Goal: Task Accomplishment & Management: Use online tool/utility

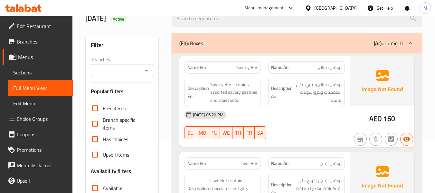
scroll to position [176, 0]
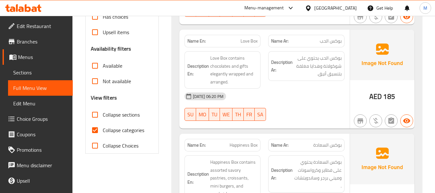
click at [96, 111] on input "Collapse sections" at bounding box center [94, 114] width 15 height 15
checkbox input "true"
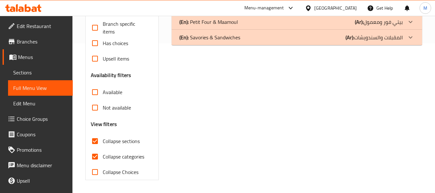
click at [96, 149] on input "Collapse categories" at bounding box center [94, 156] width 15 height 15
checkbox input "false"
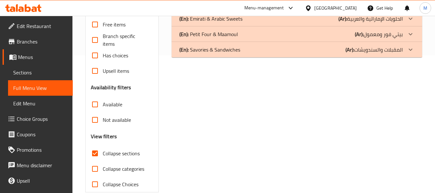
scroll to position [0, 0]
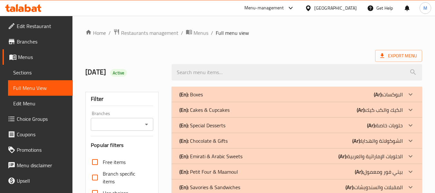
click at [224, 95] on div "(En): Boxes (Ar): البوكسات" at bounding box center [291, 95] width 224 height 8
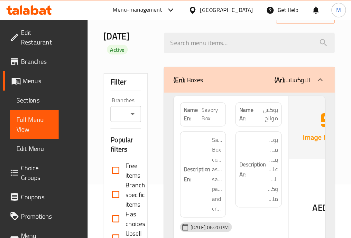
scroll to position [43, 0]
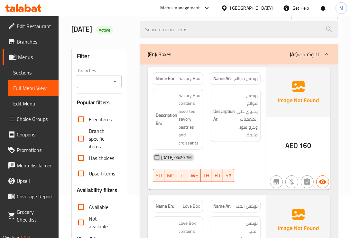
drag, startPoint x: 273, startPoint y: 2, endPoint x: 129, endPoint y: 47, distance: 151.5
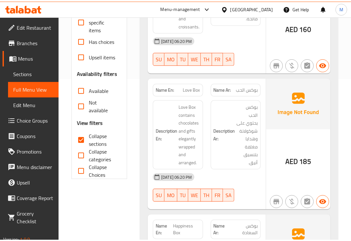
scroll to position [204, 0]
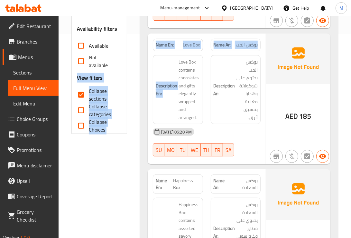
drag, startPoint x: 170, startPoint y: 57, endPoint x: 132, endPoint y: 64, distance: 38.5
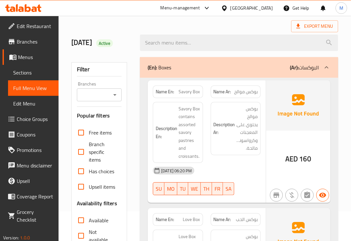
scroll to position [53, 0]
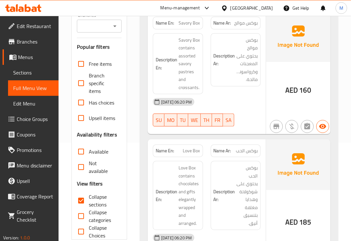
scroll to position [161, 0]
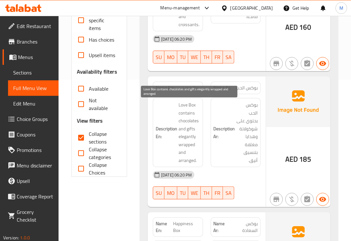
click at [195, 156] on span "Love Box contains chocolates and gifts elegantly wrapped and arranged." at bounding box center [189, 132] width 21 height 63
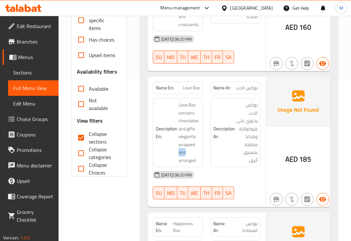
click at [176, 144] on h6 "Description En: Love Box contains chocolates and gifts elegantly wrapped and ar…" at bounding box center [178, 132] width 44 height 63
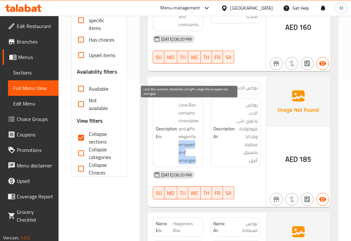
drag, startPoint x: 176, startPoint y: 144, endPoint x: 194, endPoint y: 162, distance: 24.6
click at [194, 162] on h6 "Description En: Love Box contains chocolates and gifts elegantly wrapped and ar…" at bounding box center [178, 132] width 44 height 63
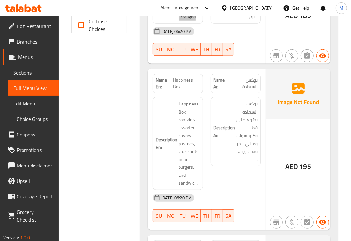
scroll to position [322, 0]
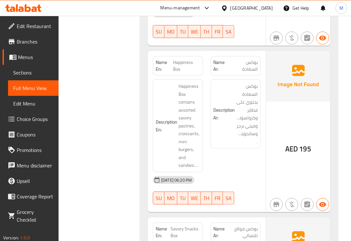
click at [176, 90] on h6 "Description En: Happiness Box contains assorted savory pastries, croissants, mi…" at bounding box center [178, 125] width 44 height 87
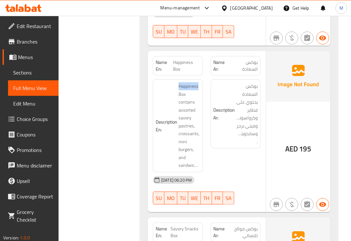
click at [176, 90] on h6 "Description En: Happiness Box contains assorted savory pastries, croissants, mi…" at bounding box center [178, 125] width 44 height 87
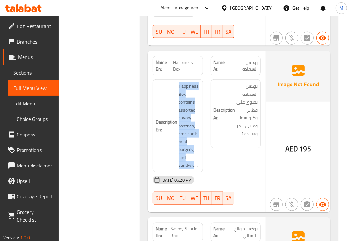
click at [176, 90] on h6 "Description En: Happiness Box contains assorted savory pastries, croissants, mi…" at bounding box center [178, 125] width 44 height 87
copy span "Happiness Box contains assorted savory pastries, croissants, mini burgers, and …"
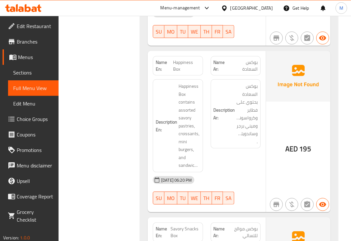
click at [180, 65] on span "Happiness Box" at bounding box center [187, 66] width 27 height 14
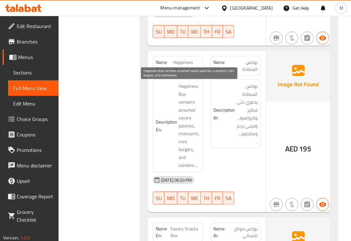
click at [184, 126] on span "Happiness Box contains assorted savory pastries, croissants, mini burgers, and …" at bounding box center [189, 125] width 21 height 87
copy span "pastries"
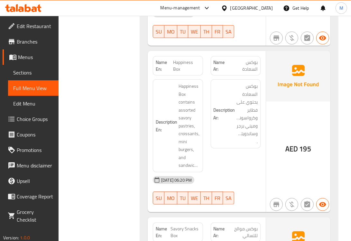
click at [192, 102] on span "Happiness Box contains assorted savory pastries, croissants, mini burgers, and …" at bounding box center [189, 125] width 21 height 87
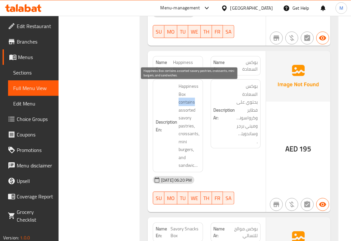
click at [192, 102] on span "Happiness Box contains assorted savory pastries, croissants, mini burgers, and …" at bounding box center [189, 125] width 21 height 87
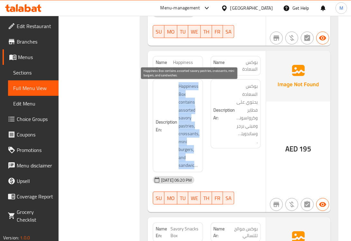
click at [192, 102] on span "Happiness Box contains assorted savory pastries, croissants, mini burgers, and …" at bounding box center [189, 125] width 21 height 87
copy span "Happiness Box contains assorted savory pastries, croissants, mini burgers, and …"
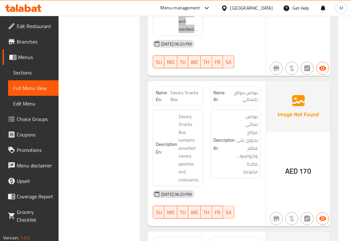
scroll to position [483, 0]
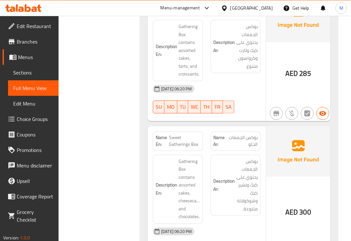
scroll to position [644, 0]
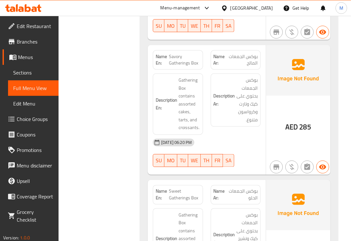
click at [120, 138] on div "Filter Branches Branches Popular filters Free items Branch specific items Has c…" at bounding box center [102, 108] width 69 height 1339
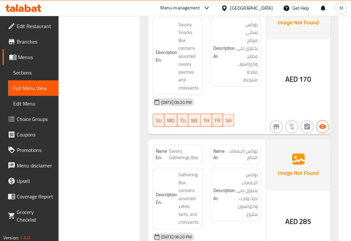
scroll to position [537, 0]
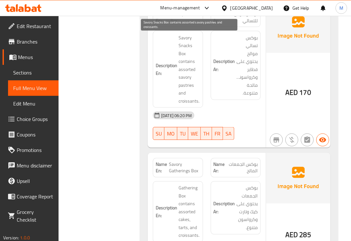
click at [182, 69] on span "Savory Snacks Box contains assorted savory pastries and croissants." at bounding box center [189, 69] width 21 height 71
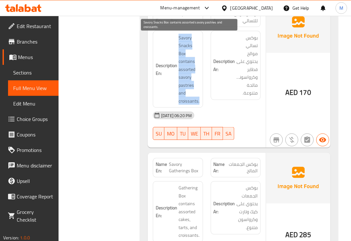
click at [182, 69] on span "Savory Snacks Box contains assorted savory pastries and croissants." at bounding box center [189, 69] width 21 height 71
copy span "Savory Snacks Box contains assorted savory pastries and croissants."
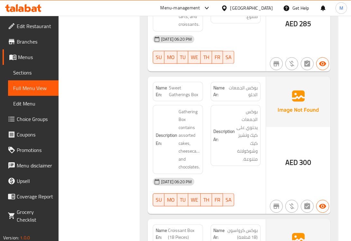
scroll to position [751, 0]
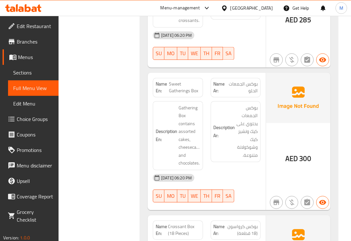
click at [91, 126] on div "Filter Branches Branches Popular filters Free items Branch specific items Has c…" at bounding box center [102, 0] width 69 height 1339
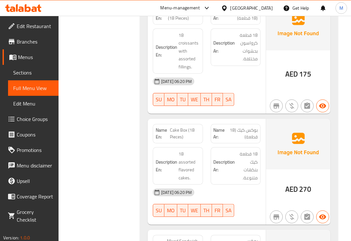
scroll to position [912, 0]
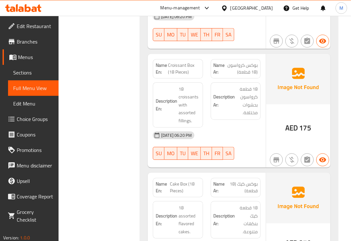
drag, startPoint x: 117, startPoint y: 10, endPoint x: 123, endPoint y: 18, distance: 10.3
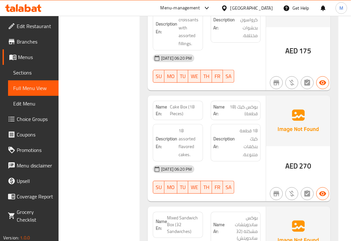
scroll to position [1020, 0]
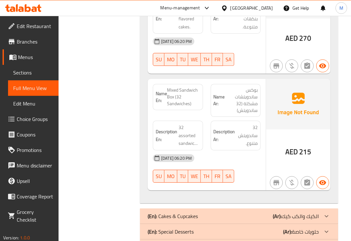
scroll to position [1127, 0]
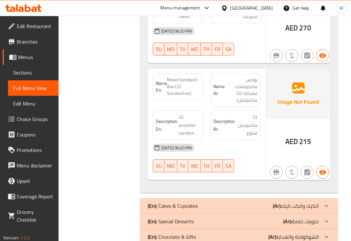
click at [180, 82] on span "Mixed Sandwich Box (32 Sandwiches)" at bounding box center [183, 86] width 33 height 20
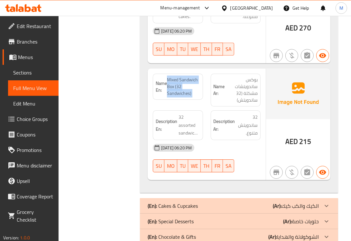
copy span "Mixed Sandwich Box (32 Sandwiches)"
drag, startPoint x: 85, startPoint y: 179, endPoint x: 89, endPoint y: 178, distance: 3.9
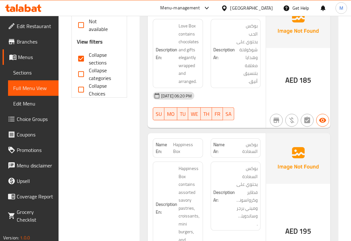
scroll to position [0, 0]
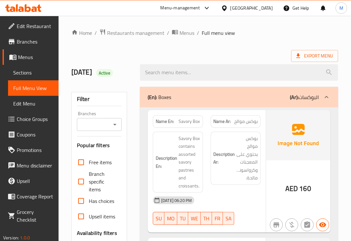
click at [217, 105] on div "(En): Boxes (Ar): البوكسات" at bounding box center [239, 97] width 198 height 21
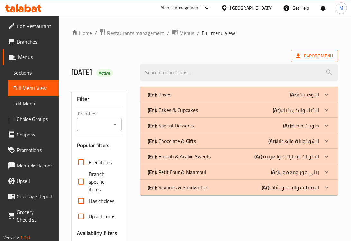
click at [192, 107] on p "(En): Cakes & Cupcakes" at bounding box center [173, 110] width 50 height 8
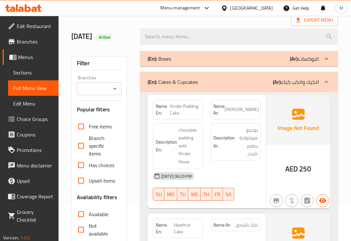
scroll to position [53, 0]
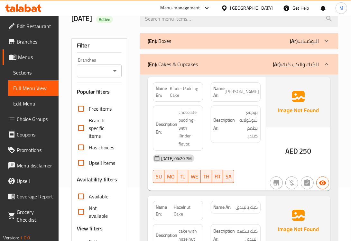
click at [148, 130] on div "Name En: Kinder Pudding Cake Name Ar: [PERSON_NAME] Description En: chocolate p…" at bounding box center [207, 134] width 118 height 114
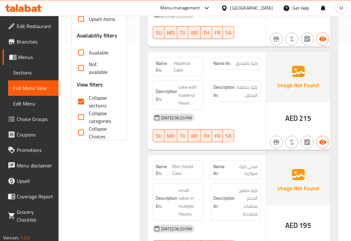
scroll to position [268, 0]
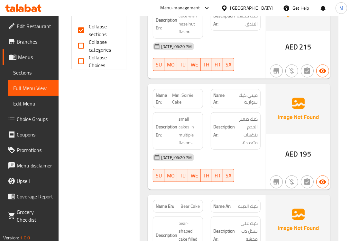
click at [176, 101] on span "Mini Soirée Cake" at bounding box center [186, 99] width 28 height 14
click at [185, 130] on span "small cakes in multiple flavors." at bounding box center [189, 131] width 21 height 32
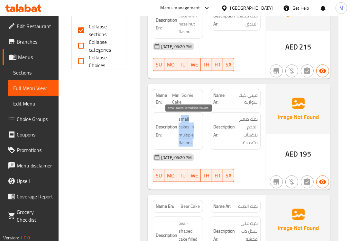
click at [185, 130] on span "small cakes in multiple flavors." at bounding box center [189, 131] width 21 height 32
copy span "small cakes in multiple flavors."
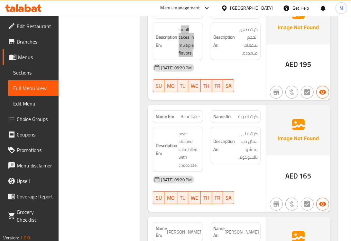
scroll to position [376, 0]
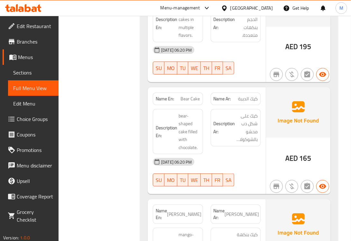
click at [239, 136] on span "كيك على شكل دب محشو بالشوكولاتة." at bounding box center [247, 128] width 21 height 32
click at [256, 137] on span "كيك على شكل دب محشو بالشوكولاتة." at bounding box center [247, 128] width 21 height 32
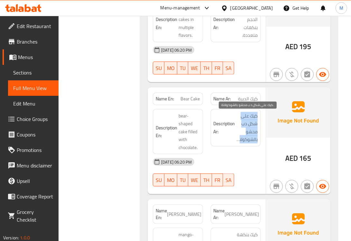
click at [256, 137] on span "كيك على شكل دب محشو بالشوكولاتة." at bounding box center [247, 128] width 21 height 32
copy div "كيك على شكل دب محشو بالشوكولاتة."
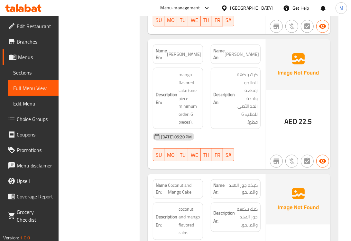
scroll to position [537, 0]
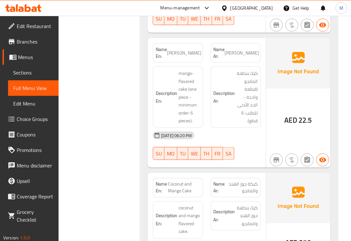
click at [193, 50] on span "[PERSON_NAME]" at bounding box center [184, 53] width 34 height 7
copy span "[PERSON_NAME]"
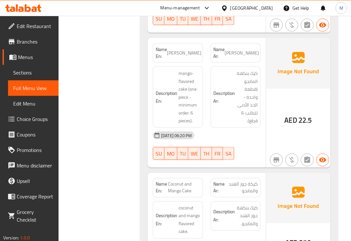
click at [215, 108] on h6 "Description Ar: كيك بنكهة المانجو (قطعة واحدة - الحد الأدنى للطلب: 6 قطع)." at bounding box center [236, 96] width 44 height 55
drag, startPoint x: 188, startPoint y: 84, endPoint x: 197, endPoint y: 131, distance: 48.3
click at [197, 131] on div "Name En: Mango Cake Name Ar: كيك مانجو Description En: mango-flavored cake (one…" at bounding box center [207, 102] width 118 height 129
click at [196, 118] on span "mango-flavored cake (one piece - minimum order: 6 pieces)." at bounding box center [189, 96] width 21 height 55
drag, startPoint x: 188, startPoint y: 82, endPoint x: 199, endPoint y: 111, distance: 31.1
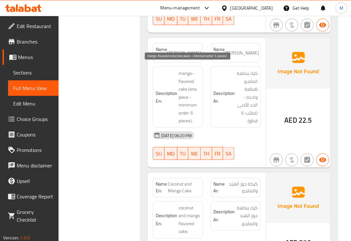
click at [199, 111] on span "mango-flavored cake (one piece - minimum order: 6 pieces)." at bounding box center [189, 96] width 21 height 55
copy span "(one piece - minimum order: 6 pieces)."
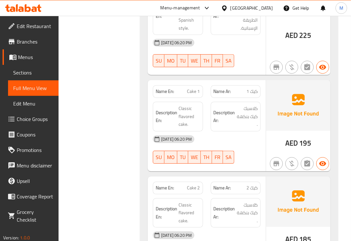
scroll to position [1127, 0]
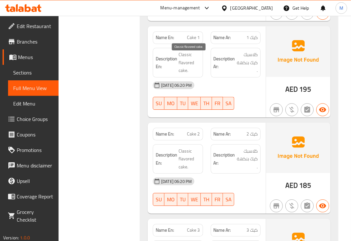
click at [183, 68] on span "Classic flavored cake." at bounding box center [189, 63] width 21 height 24
copy span "Classic flavored cake."
click at [247, 61] on span "كلاسبك كيك بنكهة ." at bounding box center [247, 63] width 21 height 24
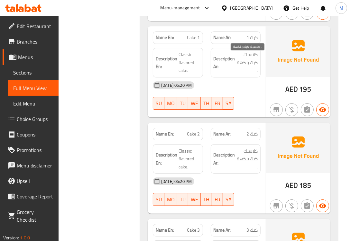
click at [247, 61] on span "كلاسبك كيك بنكهة ." at bounding box center [247, 63] width 21 height 24
click at [247, 62] on span "كلاسبك كيك بنكهة ." at bounding box center [247, 63] width 21 height 24
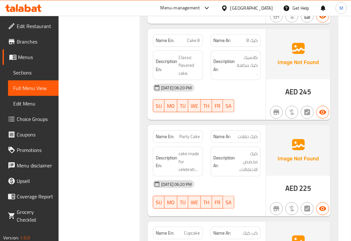
scroll to position [1825, 0]
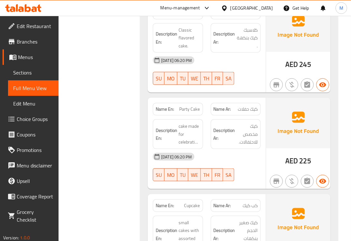
click at [195, 112] on span "Party Cake" at bounding box center [190, 109] width 21 height 7
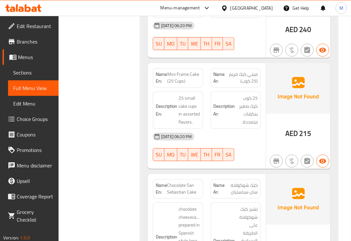
scroll to position [2469, 0]
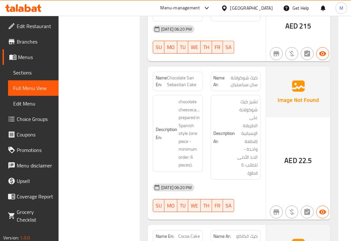
click at [185, 80] on span "Chocolate San Sebastian Cake" at bounding box center [183, 81] width 33 height 14
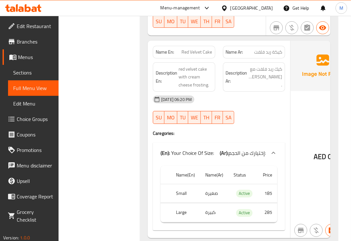
scroll to position [2738, 0]
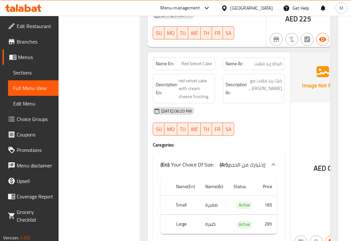
click at [187, 62] on span "Red Velvet Cake" at bounding box center [197, 63] width 31 height 7
click at [202, 99] on span "red velvet cake with cream cheese frosting." at bounding box center [196, 89] width 34 height 24
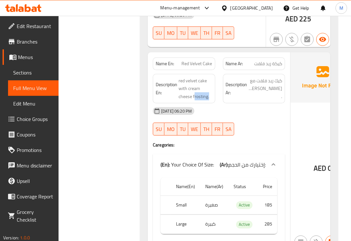
click at [97, 193] on div "Filter Branches Branches Popular filters Free items Branch specific items Has c…" at bounding box center [102, 16] width 69 height 5343
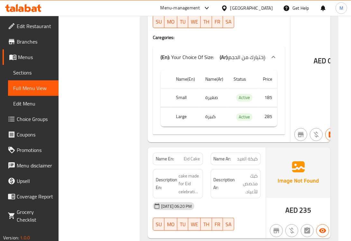
scroll to position [2899, 0]
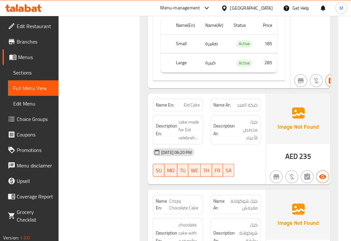
click at [192, 107] on span "Eid Cake" at bounding box center [192, 104] width 16 height 7
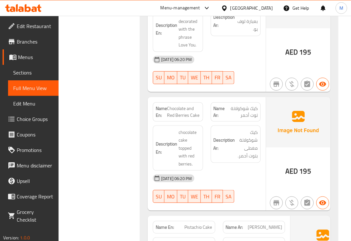
scroll to position [3113, 0]
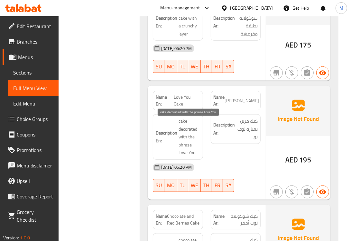
click at [195, 138] on span "cake decorated with the phrase Love You." at bounding box center [189, 137] width 21 height 40
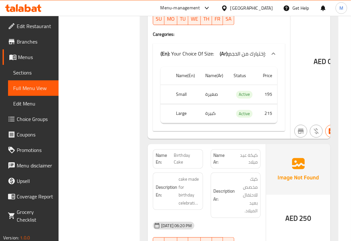
scroll to position [3543, 0]
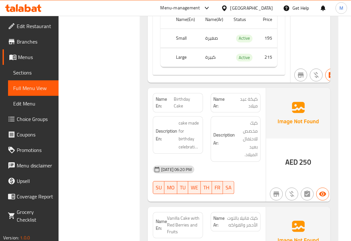
click at [184, 105] on span "Birthday Cake" at bounding box center [187, 103] width 26 height 14
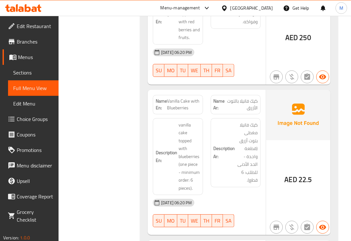
scroll to position [3811, 0]
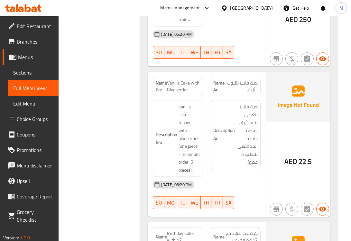
click at [185, 87] on span "Vanilla Cake with Blueberries" at bounding box center [183, 87] width 33 height 14
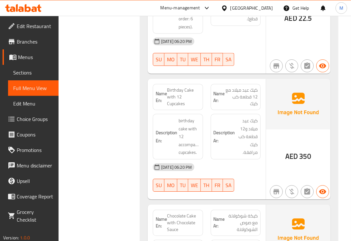
scroll to position [3972, 0]
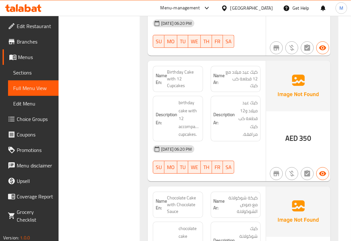
click at [179, 86] on span "Birthday Cake with 12 Cupcakes" at bounding box center [183, 79] width 33 height 20
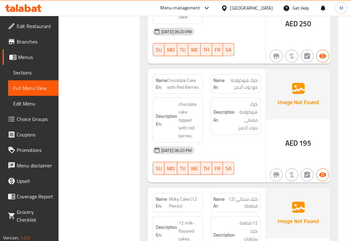
scroll to position [4348, 0]
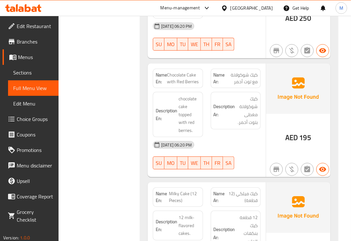
click at [186, 114] on span "chocolate cake topped with red berries." at bounding box center [189, 115] width 21 height 40
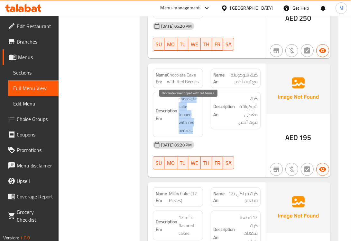
click at [186, 114] on span "chocolate cake topped with red berries." at bounding box center [189, 115] width 21 height 40
click at [186, 120] on span "chocolate cake topped with red berries." at bounding box center [189, 115] width 21 height 40
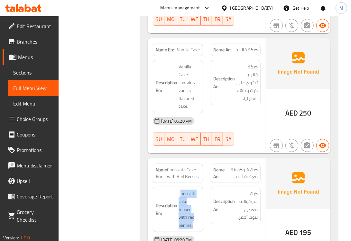
scroll to position [4240, 0]
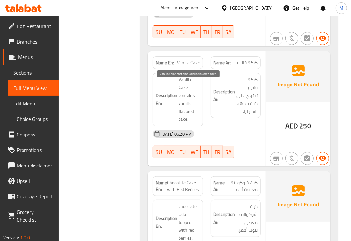
click at [182, 108] on span "Vanilla Cake contains vanilla flavored cake." at bounding box center [189, 99] width 21 height 47
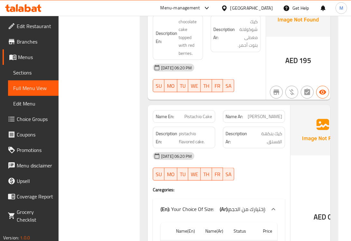
scroll to position [3435, 0]
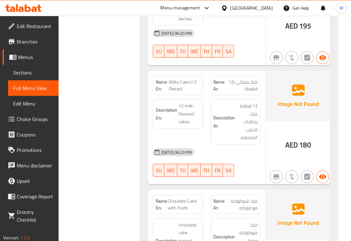
click at [174, 92] on span "Milky Cake (12 Pieces)" at bounding box center [184, 86] width 31 height 14
click at [250, 141] on span "12 قطعة كيك بنكهات الحليب المختلفة." at bounding box center [247, 122] width 21 height 40
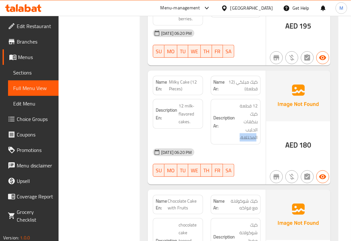
click at [184, 122] on span "12 milk-flavored cakes." at bounding box center [189, 114] width 21 height 24
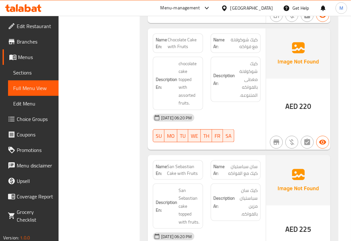
scroll to position [4674, 0]
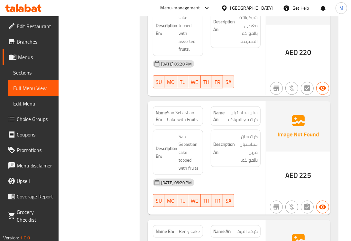
drag, startPoint x: 105, startPoint y: 137, endPoint x: 98, endPoint y: 111, distance: 26.9
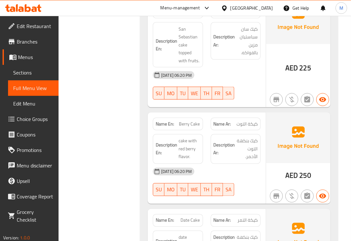
scroll to position [4835, 0]
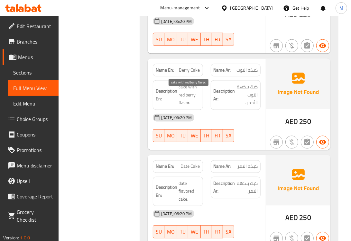
click at [184, 91] on span "cake with red berry flavor." at bounding box center [189, 95] width 21 height 24
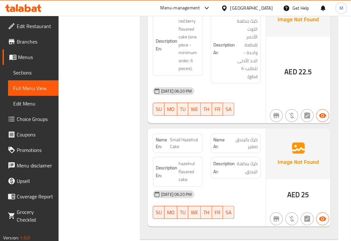
scroll to position [5050, 0]
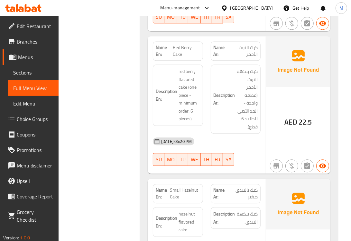
click at [180, 58] on span "Red Berry Cake" at bounding box center [186, 51] width 27 height 14
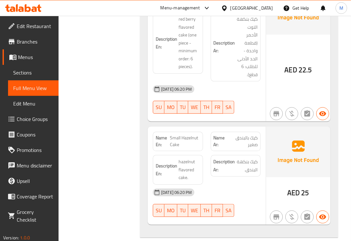
scroll to position [5157, 0]
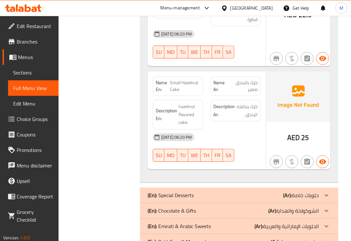
click at [192, 93] on span "Small Hazelnut Cake" at bounding box center [185, 86] width 30 height 14
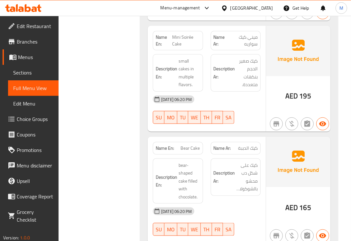
scroll to position [0, 0]
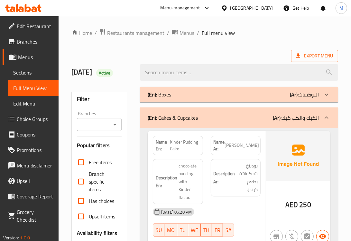
click at [209, 118] on div "(En): Cakes & Cupcakes (Ar): الكيك والكب كيك" at bounding box center [233, 118] width 171 height 8
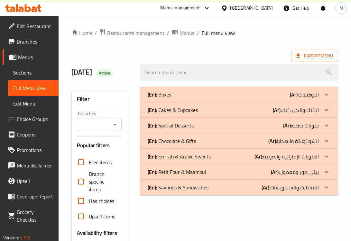
click at [180, 124] on p "(En): Special Desserts" at bounding box center [171, 125] width 46 height 8
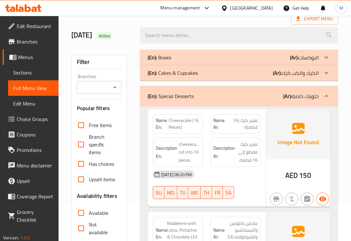
scroll to position [53, 0]
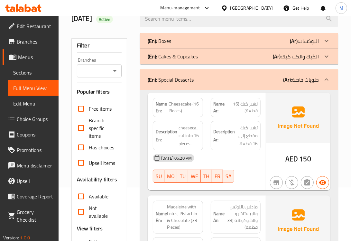
click at [175, 108] on span "Cheesecake (16 Pieces)" at bounding box center [184, 107] width 31 height 14
click at [175, 107] on span "Cheesecake (16 Pieces)" at bounding box center [184, 107] width 31 height 14
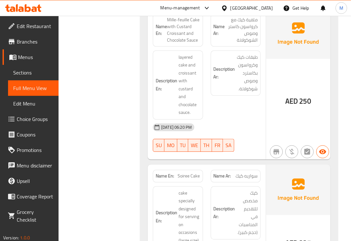
scroll to position [805, 0]
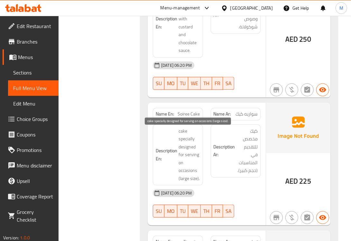
click at [182, 148] on span "cake specially designed for serving on occasions (large size)." at bounding box center [189, 154] width 21 height 55
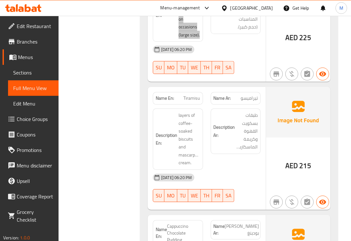
scroll to position [966, 0]
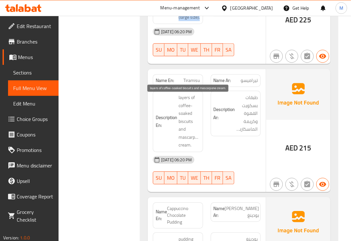
click at [189, 104] on span "layers of coffee-soaked biscuits and mascarpone cream." at bounding box center [189, 120] width 21 height 55
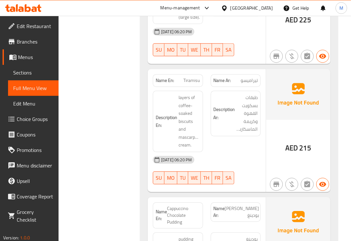
click at [189, 81] on span "Tiramisu" at bounding box center [192, 80] width 16 height 7
drag, startPoint x: 239, startPoint y: 141, endPoint x: 227, endPoint y: 138, distance: 12.4
click at [239, 141] on div "Description Ar: طبقات بسكويت القهوة وكريمة الماسكاربوني." at bounding box center [236, 121] width 58 height 69
click at [183, 116] on span "layers of coffee-soaked biscuits and mascarpone cream." at bounding box center [189, 120] width 21 height 55
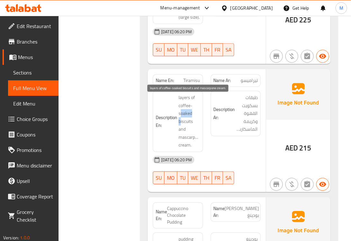
click at [183, 116] on span "layers of coffee-soaked biscuits and mascarpone cream." at bounding box center [189, 120] width 21 height 55
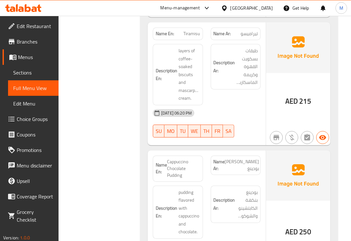
scroll to position [1073, 0]
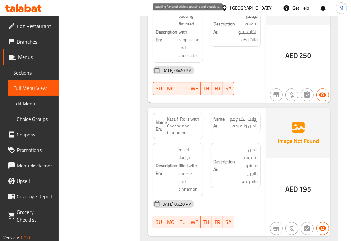
scroll to position [1234, 0]
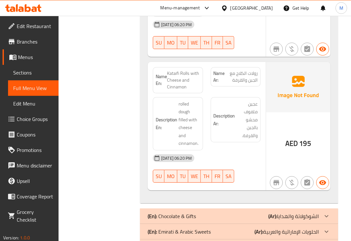
click at [241, 76] on span "رولات الكلاج مع الجبن والقرفة" at bounding box center [241, 77] width 33 height 14
click at [237, 76] on span "رولات الكلاج مع الجبن والقرفة" at bounding box center [241, 77] width 33 height 14
drag, startPoint x: 237, startPoint y: 76, endPoint x: 260, endPoint y: 75, distance: 22.9
click at [260, 75] on div "Name Ar: رولات الكلاج مع الجبن والقرفة" at bounding box center [236, 76] width 50 height 19
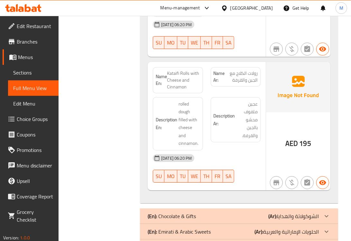
click at [191, 76] on span "Kataifi Rolls with Cheese and Cinnamon" at bounding box center [183, 80] width 33 height 20
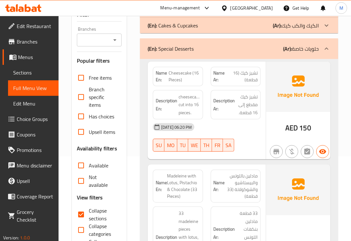
scroll to position [0, 0]
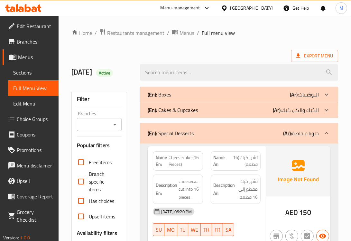
click at [160, 131] on p "(En): Special Desserts" at bounding box center [171, 133] width 46 height 8
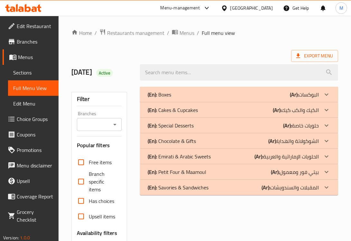
click at [161, 140] on p "(En): Chocolate & Gifts" at bounding box center [172, 141] width 48 height 8
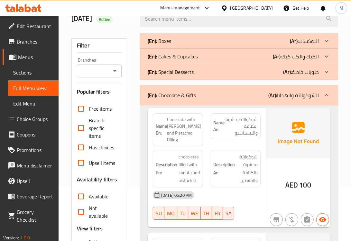
scroll to position [107, 0]
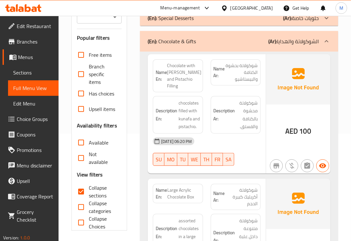
click at [171, 67] on span "Chocolate with [PERSON_NAME] and Pistachio Filling" at bounding box center [184, 75] width 34 height 27
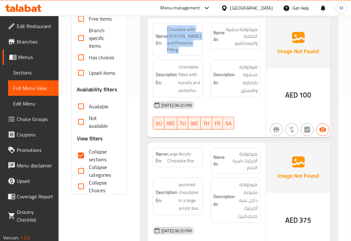
scroll to position [161, 0]
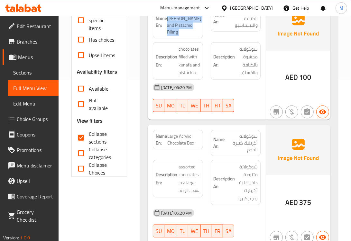
click at [179, 133] on span "Large Acrylic Chocolate Box" at bounding box center [183, 140] width 33 height 14
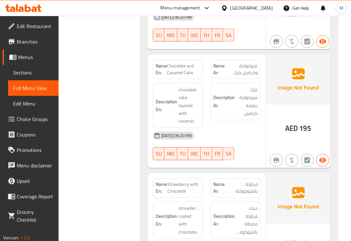
scroll to position [590, 0]
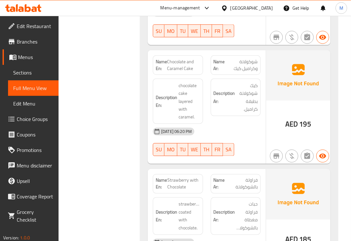
click at [185, 58] on span "Chocolate and Caramel Cake" at bounding box center [183, 65] width 33 height 14
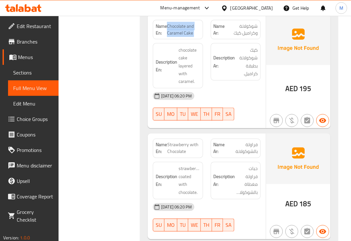
scroll to position [644, 0]
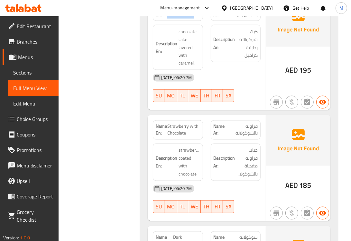
click at [173, 123] on span "Strawberry with Chocolate" at bounding box center [184, 130] width 33 height 14
click at [253, 146] on span "حبات فراولة مغطاة بالشوكولاتة." at bounding box center [247, 162] width 21 height 32
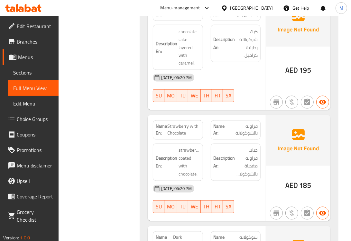
drag, startPoint x: 97, startPoint y: 180, endPoint x: 152, endPoint y: 152, distance: 61.8
click at [185, 146] on span "strawberries coated with chocolate." at bounding box center [189, 162] width 21 height 32
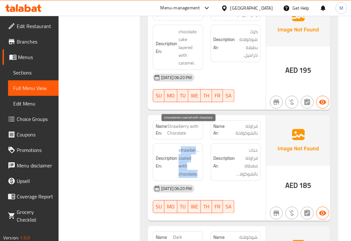
click at [185, 146] on span "strawberries coated with chocolate." at bounding box center [189, 162] width 21 height 32
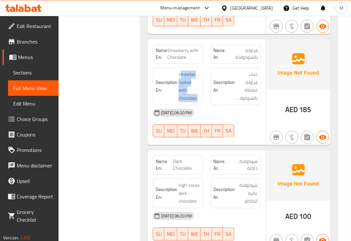
scroll to position [751, 0]
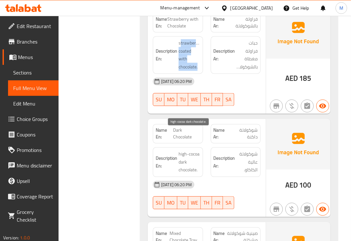
drag, startPoint x: 178, startPoint y: 133, endPoint x: 198, endPoint y: 149, distance: 25.7
click at [198, 150] on h6 "Description En: high-cocoa dark chocolate." at bounding box center [178, 162] width 44 height 24
click at [189, 127] on span "Dark Chocolate" at bounding box center [186, 134] width 27 height 14
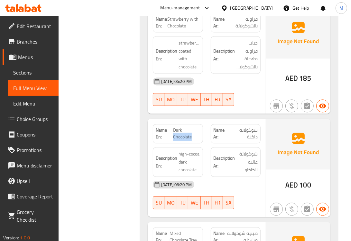
click at [189, 127] on span "Dark Chocolate" at bounding box center [186, 134] width 27 height 14
click at [218, 154] on strong "Description Ar:" at bounding box center [225, 162] width 22 height 16
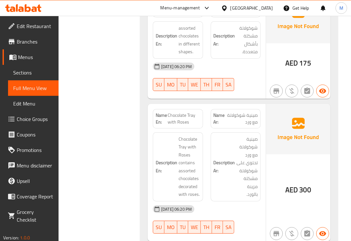
scroll to position [1234, 0]
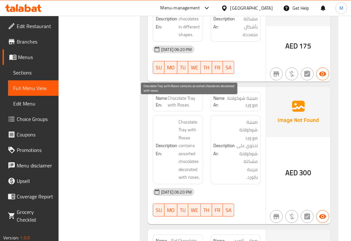
click at [182, 118] on span "Chocolate Tray with Roses contains assorted chocolates decorated with roses." at bounding box center [189, 149] width 21 height 63
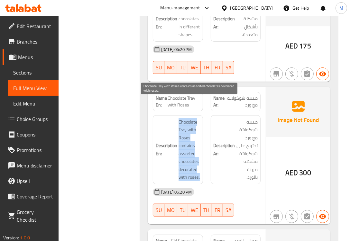
click at [182, 118] on span "Chocolate Tray with Roses contains assorted chocolates decorated with roses." at bounding box center [189, 149] width 21 height 63
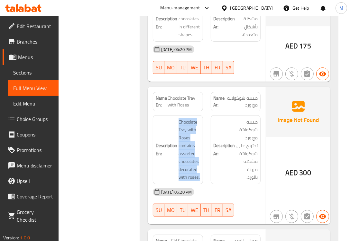
scroll to position [1342, 0]
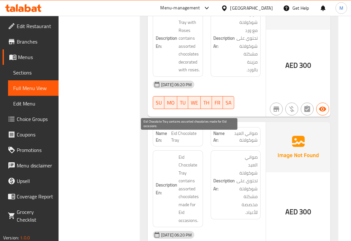
click at [187, 153] on span "Eid Chocolate Tray contains assorted chocolates made for Eid occasions." at bounding box center [189, 188] width 21 height 71
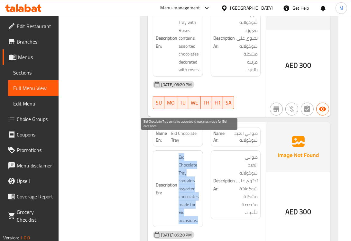
click at [187, 153] on span "Eid Chocolate Tray contains assorted chocolates made for Eid occasions." at bounding box center [189, 188] width 21 height 71
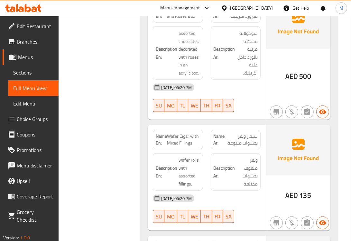
scroll to position [1771, 0]
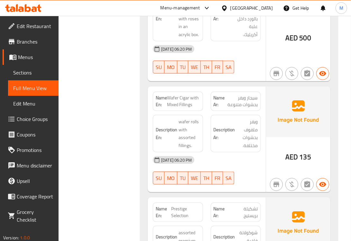
click at [176, 94] on span "Wafer Cigar with Mixed Fillings" at bounding box center [183, 101] width 33 height 14
click at [176, 118] on h6 "Description En: wafer rolls with assorted fillings." at bounding box center [178, 134] width 44 height 32
click at [192, 118] on span "wafer rolls with assorted fillings." at bounding box center [189, 134] width 21 height 32
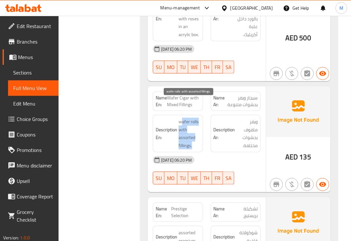
click at [192, 118] on span "wafer rolls with assorted fillings." at bounding box center [189, 134] width 21 height 32
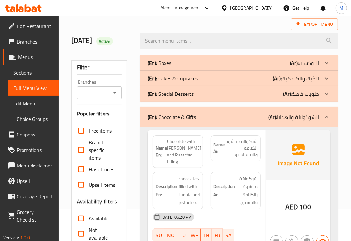
scroll to position [0, 0]
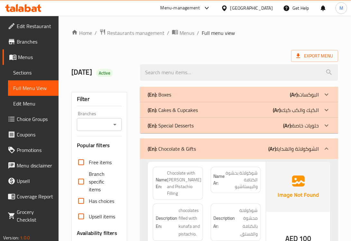
click at [164, 152] on p "(En): Chocolate & Gifts" at bounding box center [172, 149] width 48 height 8
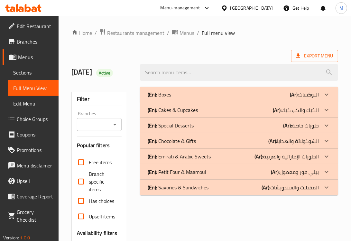
click at [176, 155] on p "(En): Emirati & Arabic Sweets" at bounding box center [179, 156] width 63 height 8
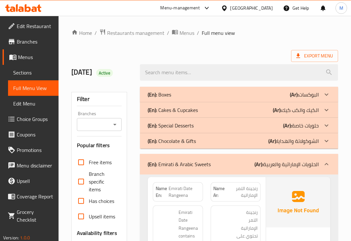
scroll to position [107, 0]
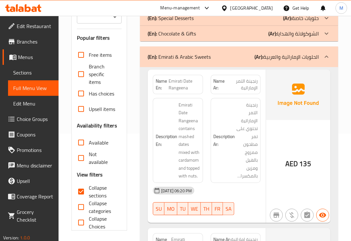
click at [246, 86] on span "رنجينة التمر الإماراتية" at bounding box center [242, 85] width 31 height 14
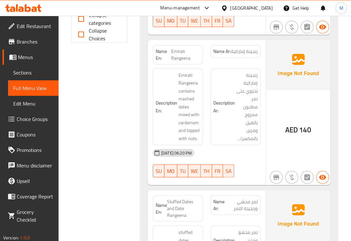
scroll to position [322, 0]
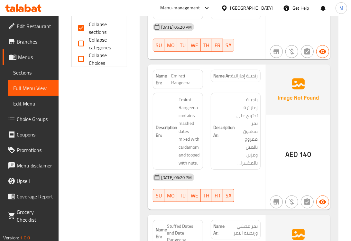
scroll to position [292, 0]
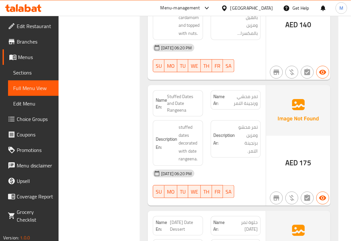
click at [105, 142] on div "Filter Branches Branches Popular filters Free items Branch specific items Has c…" at bounding box center [102, 171] width 69 height 977
click at [106, 165] on div "Filter Branches Branches Popular filters Free items Branch specific items Has c…" at bounding box center [102, 171] width 69 height 977
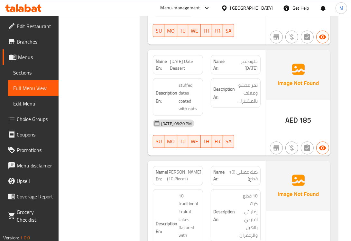
scroll to position [561, 0]
click at [120, 136] on div "Filter Branches Branches Popular filters Free items Branch specific items Has c…" at bounding box center [102, 10] width 69 height 977
click at [186, 71] on span "[DATE] Date Dessert" at bounding box center [185, 65] width 30 height 14
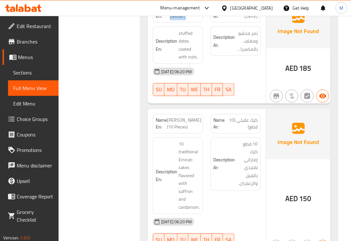
scroll to position [668, 0]
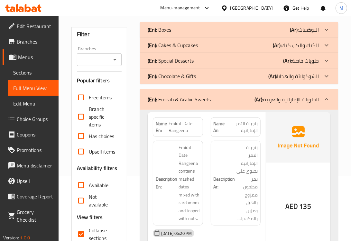
scroll to position [0, 0]
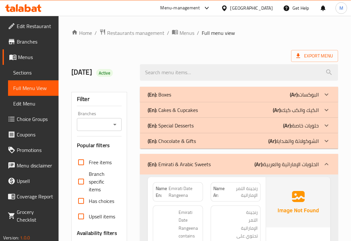
click at [183, 162] on p "(En): Emirati & Arabic Sweets" at bounding box center [179, 164] width 63 height 8
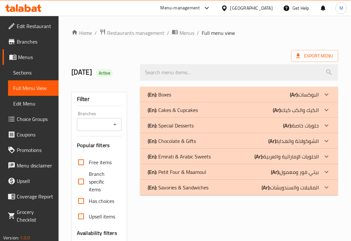
click at [176, 170] on p "(En): Petit Four & Maamoul" at bounding box center [177, 172] width 59 height 8
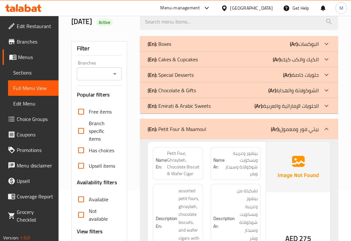
scroll to position [107, 0]
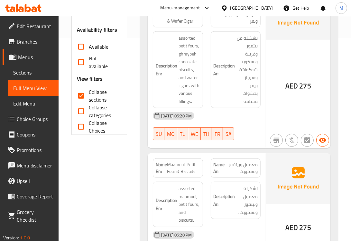
scroll to position [214, 0]
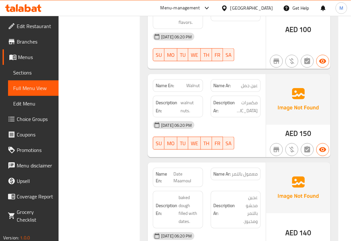
scroll to position [537, 0]
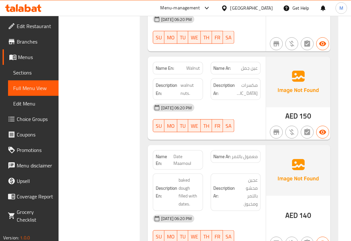
click at [192, 67] on span "Walnut" at bounding box center [194, 68] width 14 height 7
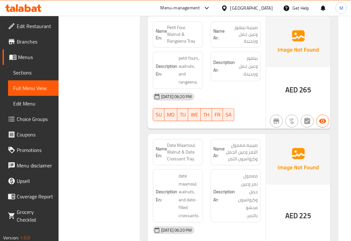
scroll to position [751, 0]
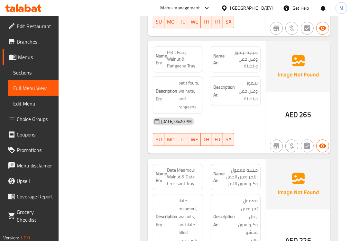
click at [176, 64] on span "Petit Four, Walnut & Rangeena Tray" at bounding box center [183, 59] width 33 height 20
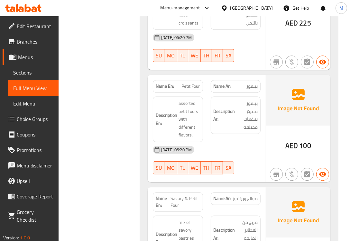
scroll to position [966, 0]
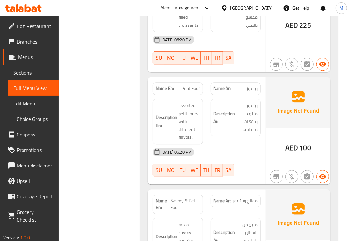
click at [186, 89] on span "Petit Four" at bounding box center [191, 88] width 18 height 7
click at [185, 89] on span "Petit Four" at bounding box center [191, 88] width 18 height 7
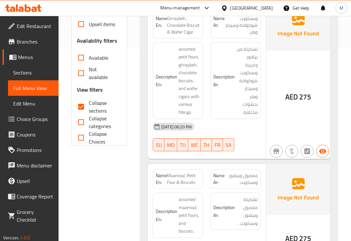
scroll to position [49, 0]
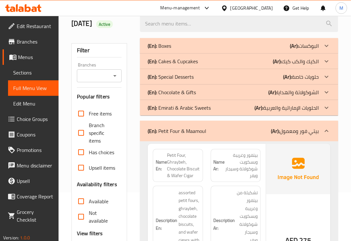
click at [174, 131] on p "(En): Petit Four & Maamoul" at bounding box center [177, 131] width 59 height 8
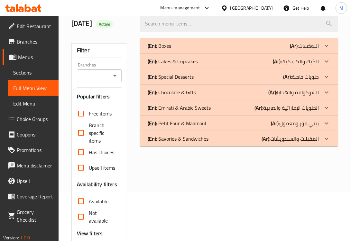
click at [170, 142] on p "(En): Savories & Sandwiches" at bounding box center [178, 139] width 61 height 8
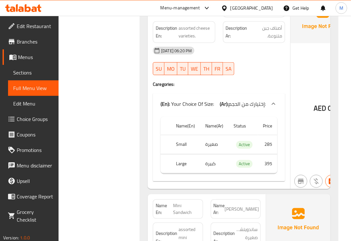
scroll to position [272, 0]
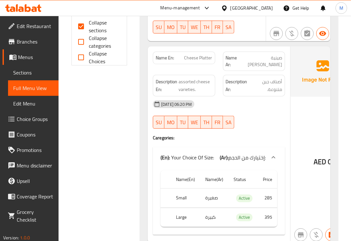
click at [201, 60] on span "Cheese Platter" at bounding box center [199, 57] width 28 height 7
click at [201, 59] on span "Cheese Platter" at bounding box center [199, 57] width 28 height 7
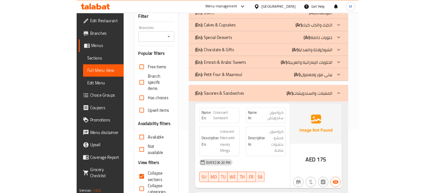
scroll to position [0, 0]
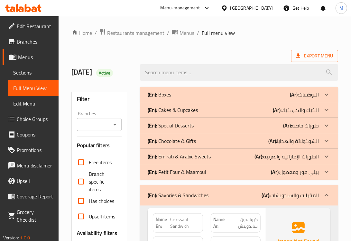
click at [176, 193] on p "(En): Savories & Sandwiches" at bounding box center [178, 195] width 61 height 8
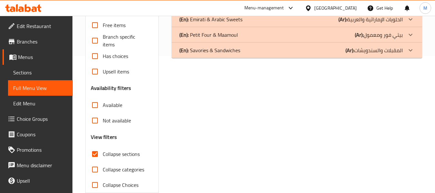
scroll to position [150, 0]
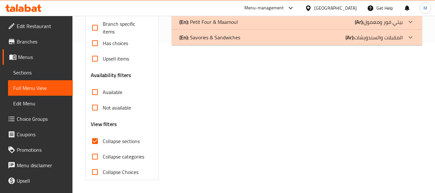
click at [94, 142] on input "Collapse sections" at bounding box center [94, 140] width 15 height 15
checkbox input "false"
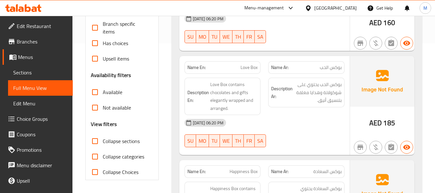
scroll to position [279, 0]
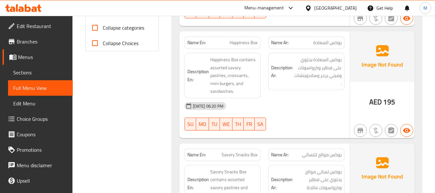
click at [236, 45] on span "Happiness Box" at bounding box center [244, 42] width 28 height 7
drag, startPoint x: 104, startPoint y: 110, endPoint x: 117, endPoint y: 116, distance: 13.7
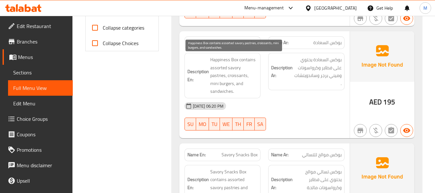
click at [229, 68] on span "Happiness Box contains assorted savory pastries, croissants, mini burgers, and …" at bounding box center [234, 76] width 48 height 40
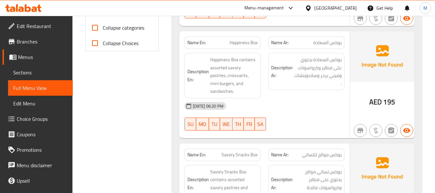
click at [233, 83] on span "Happiness Box contains assorted savory pastries, croissants, mini burgers, and …" at bounding box center [234, 76] width 48 height 40
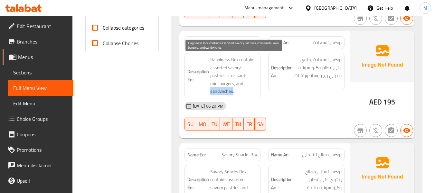
click at [233, 83] on span "Happiness Box contains assorted savory pastries, croissants, mini burgers, and …" at bounding box center [234, 76] width 48 height 40
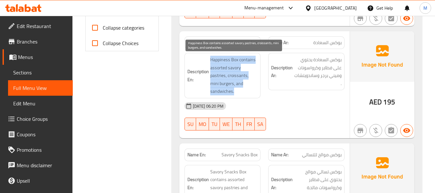
click at [233, 82] on span "Happiness Box contains assorted savory pastries, croissants, mini burgers, and …" at bounding box center [234, 76] width 48 height 40
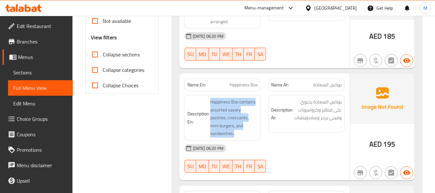
scroll to position [236, 0]
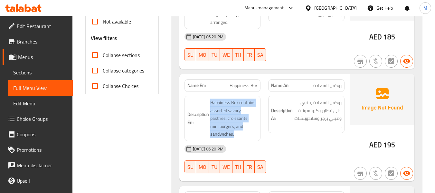
click at [25, 59] on span "Menus" at bounding box center [43, 57] width 50 height 8
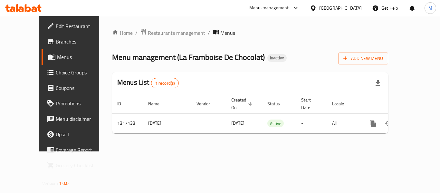
drag, startPoint x: 277, startPoint y: 68, endPoint x: 291, endPoint y: 71, distance: 14.5
click at [277, 68] on div "Home / Restaurants management / Menus Menu management ( La Framboise De Chocola…" at bounding box center [250, 84] width 276 height 110
click at [383, 59] on span "Add New Menu" at bounding box center [363, 58] width 40 height 8
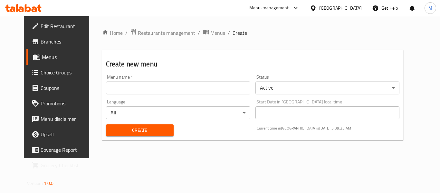
drag, startPoint x: 114, startPoint y: 90, endPoint x: 114, endPoint y: 105, distance: 14.8
click at [114, 90] on input "text" at bounding box center [178, 87] width 144 height 13
paste input "342985082"
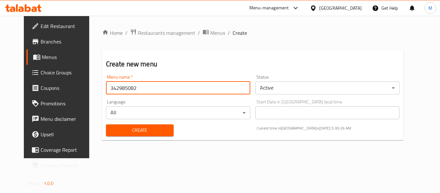
type input "342985082"
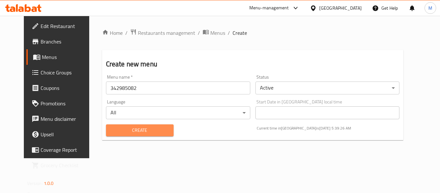
click at [111, 128] on span "Create" at bounding box center [139, 130] width 57 height 8
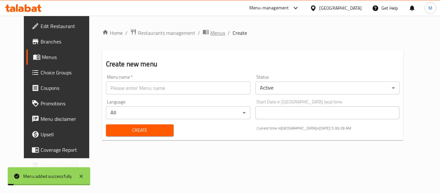
click at [210, 35] on span "Menus" at bounding box center [217, 33] width 15 height 8
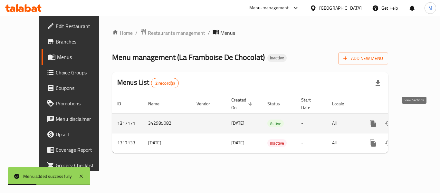
click at [417, 119] on icon "enhanced table" at bounding box center [419, 123] width 8 height 8
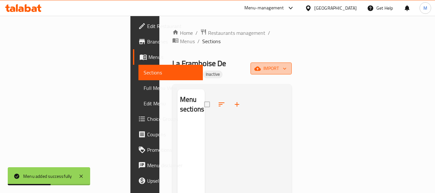
click at [288, 65] on icon "button" at bounding box center [284, 68] width 6 height 6
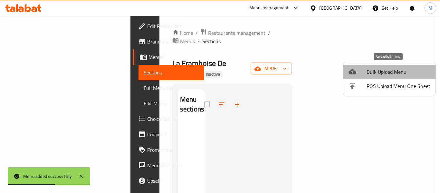
click at [390, 71] on span "Bulk Upload Menu" at bounding box center [399, 72] width 64 height 8
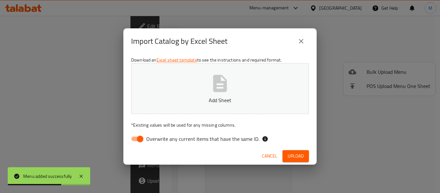
click at [153, 140] on span "Overwrite any current items that have the same ID." at bounding box center [202, 139] width 113 height 8
click at [153, 140] on input "Overwrite any current items that have the same ID." at bounding box center [140, 139] width 37 height 12
checkbox input "false"
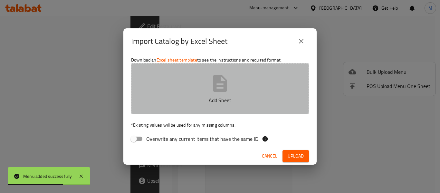
click at [161, 110] on button "Add Sheet" at bounding box center [220, 88] width 178 height 51
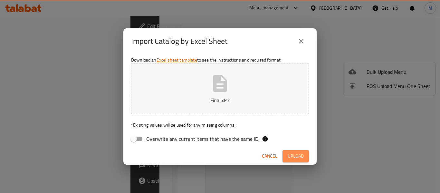
click at [290, 157] on span "Upload" at bounding box center [296, 156] width 16 height 8
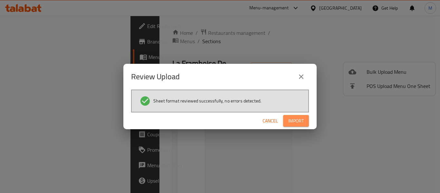
click at [299, 118] on span "Import" at bounding box center [295, 121] width 15 height 8
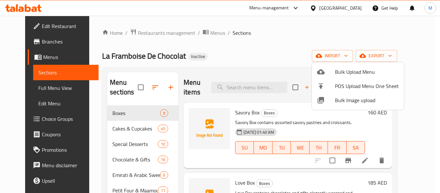
click at [246, 52] on div at bounding box center [220, 96] width 440 height 193
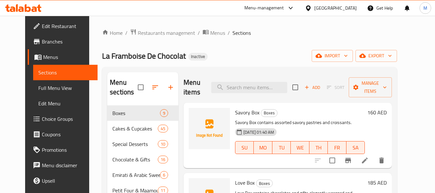
click at [38, 85] on span "Full Menu View" at bounding box center [65, 88] width 54 height 8
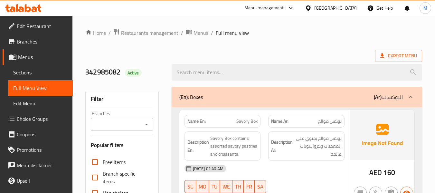
scroll to position [129, 0]
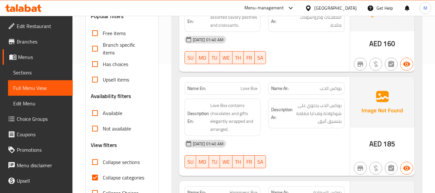
drag, startPoint x: 99, startPoint y: 173, endPoint x: 105, endPoint y: 170, distance: 6.9
click at [99, 173] on input "Collapse categories" at bounding box center [94, 177] width 15 height 15
checkbox input "false"
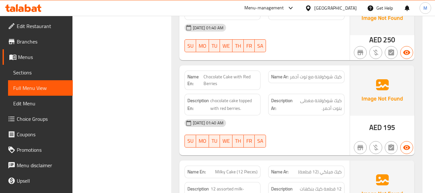
scroll to position [4395, 0]
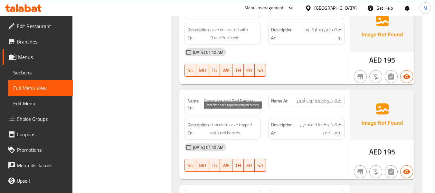
click at [241, 121] on span "chocolate cake topped with red berries." at bounding box center [234, 129] width 48 height 16
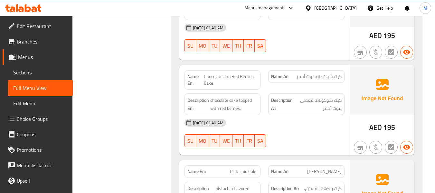
scroll to position [4376, 0]
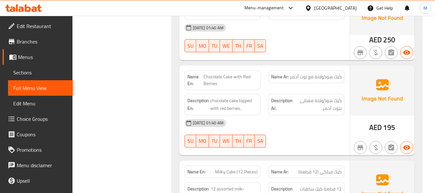
click at [297, 97] on span "كيك شوكولاتة مغطى بتوت أحمر." at bounding box center [318, 105] width 48 height 16
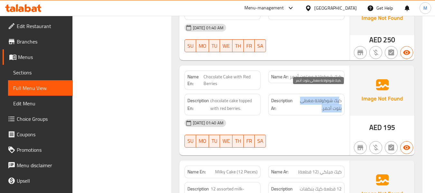
click at [297, 97] on span "كيك شوكولاتة مغطى بتوت أحمر." at bounding box center [318, 105] width 48 height 16
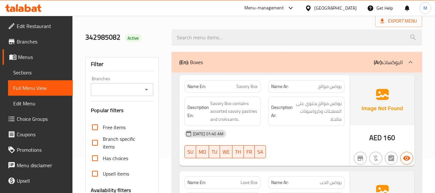
scroll to position [3554, 0]
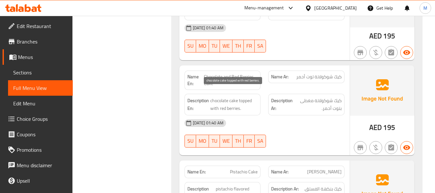
click at [251, 97] on span "chocolate cake topped with red berries." at bounding box center [234, 105] width 48 height 16
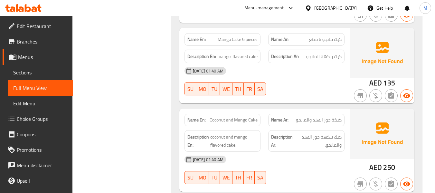
scroll to position [1336, 0]
